Goal: Find contact information: Find contact information

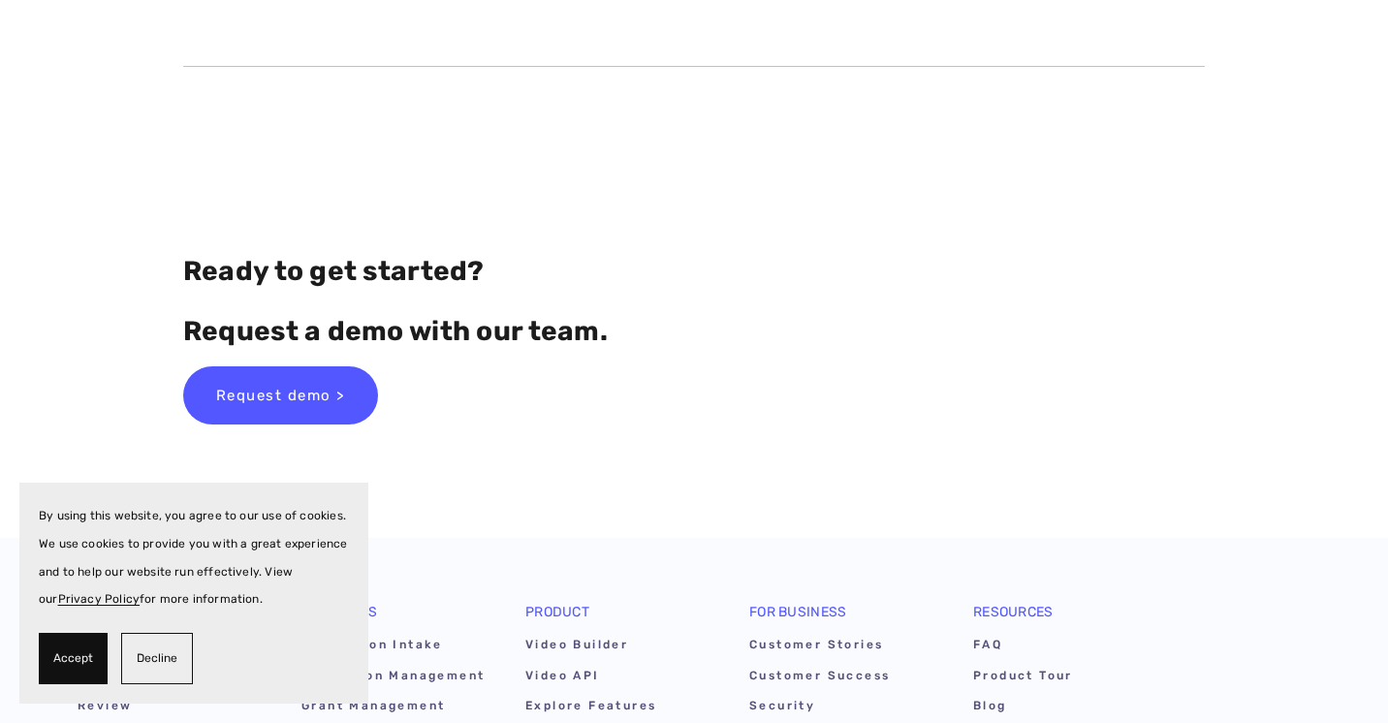
scroll to position [11116, 0]
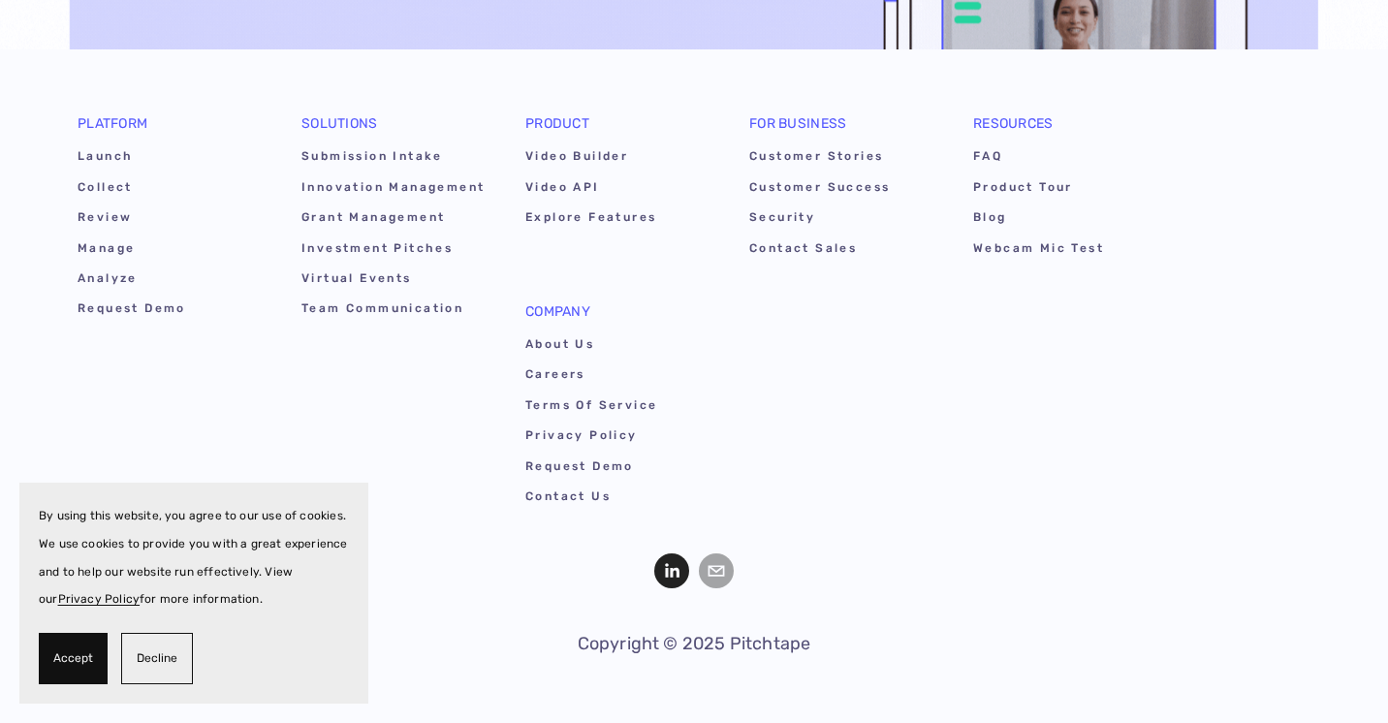
click at [687, 561] on use "LinkedIn" at bounding box center [671, 570] width 35 height 35
click at [536, 343] on link "About Us" at bounding box center [617, 347] width 185 height 30
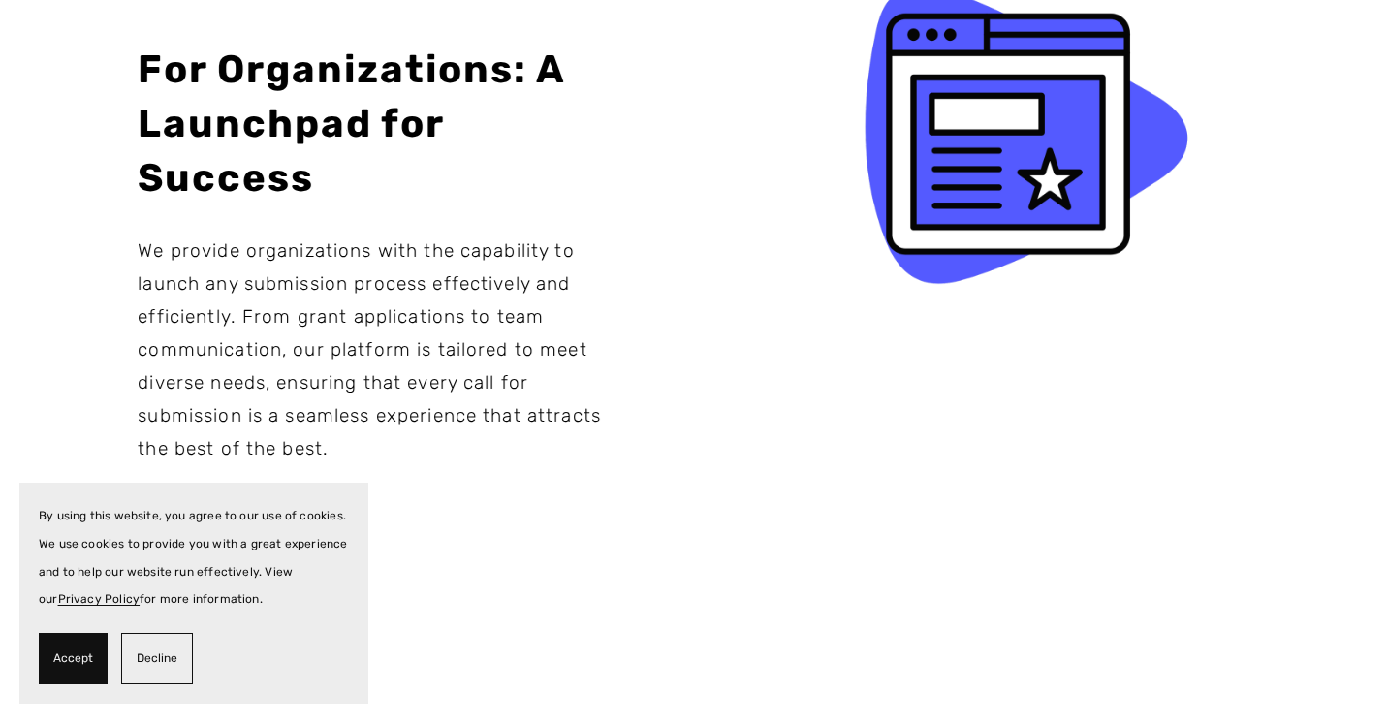
scroll to position [1382, 0]
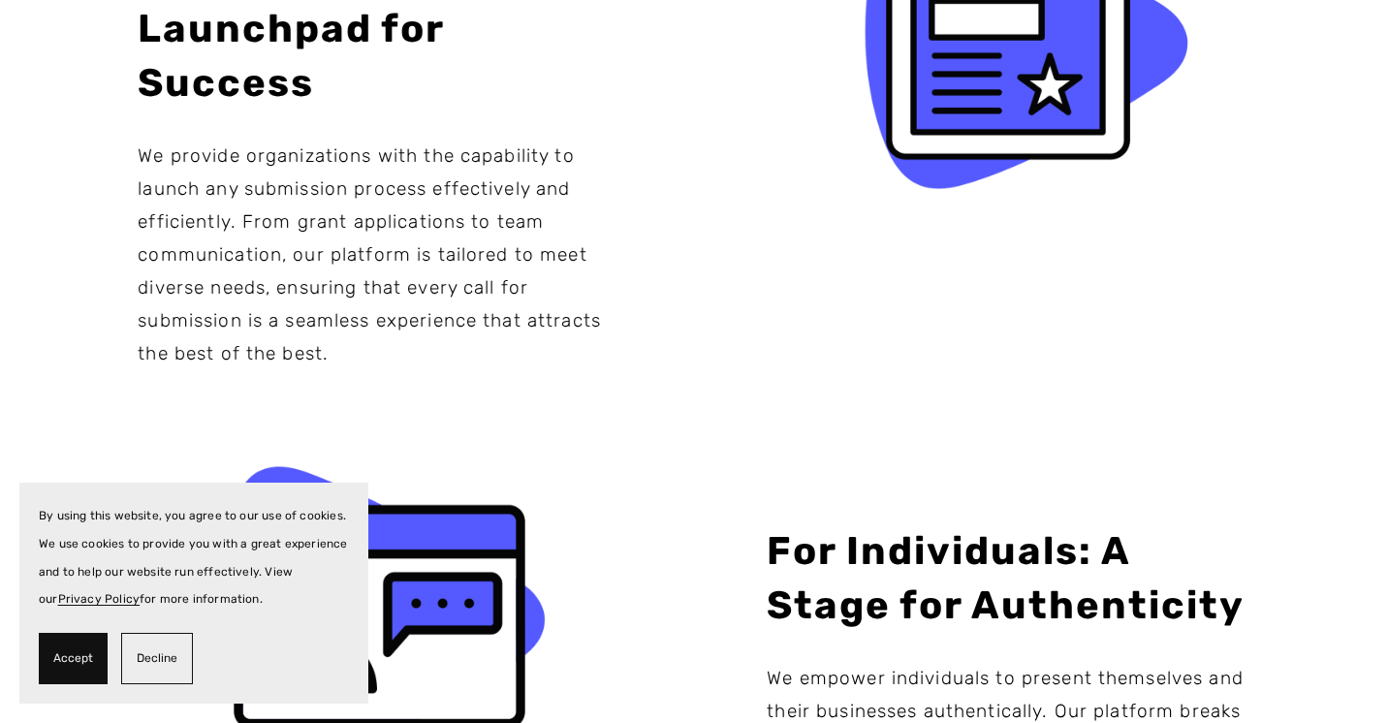
click at [165, 652] on span "Decline" at bounding box center [157, 659] width 41 height 28
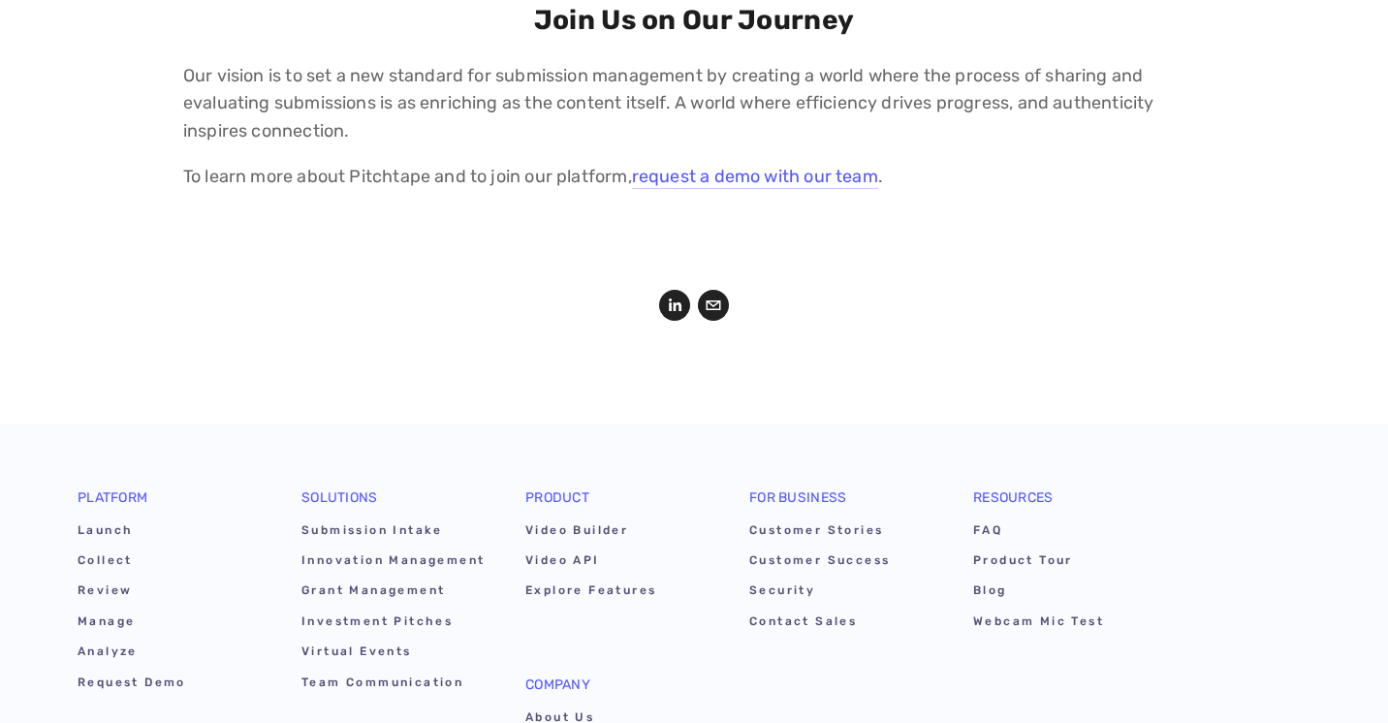
scroll to position [2290, 0]
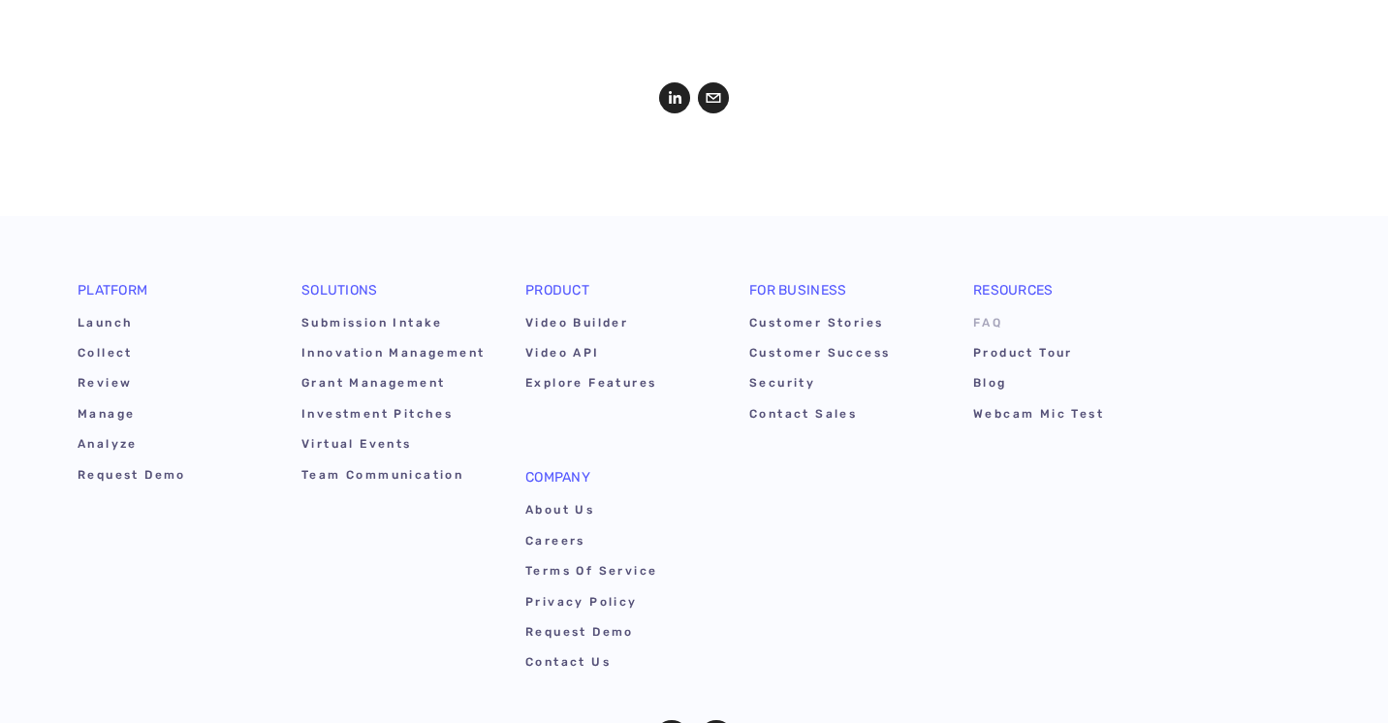
scroll to position [2609, 0]
click at [835, 415] on link "Contact Sales" at bounding box center [841, 415] width 185 height 30
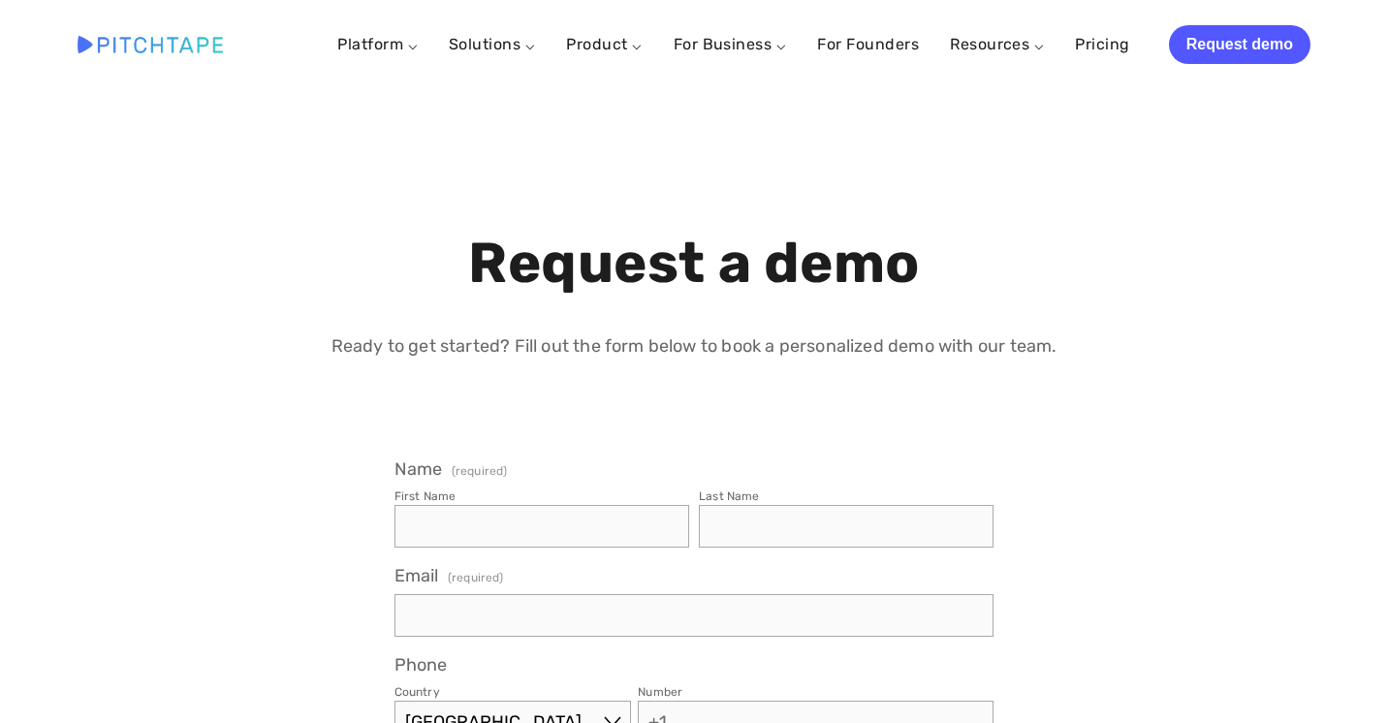
select select "US"
